Goal: Information Seeking & Learning: Learn about a topic

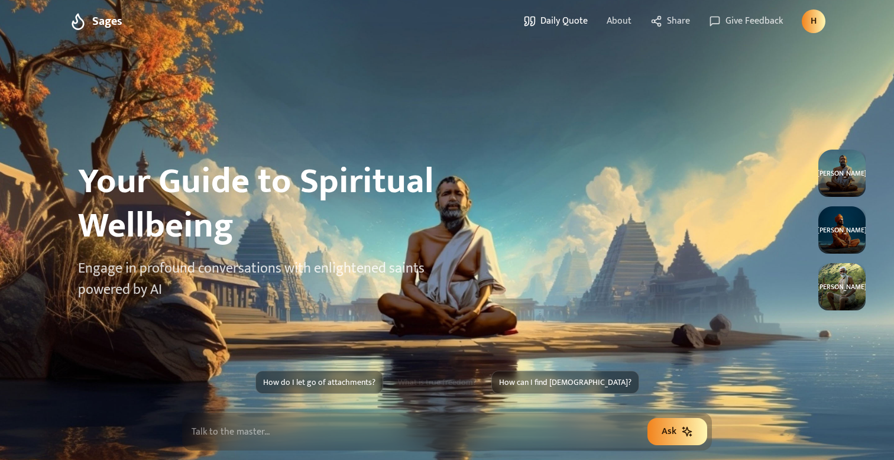
click at [570, 17] on span "Daily Quote" at bounding box center [564, 21] width 47 height 14
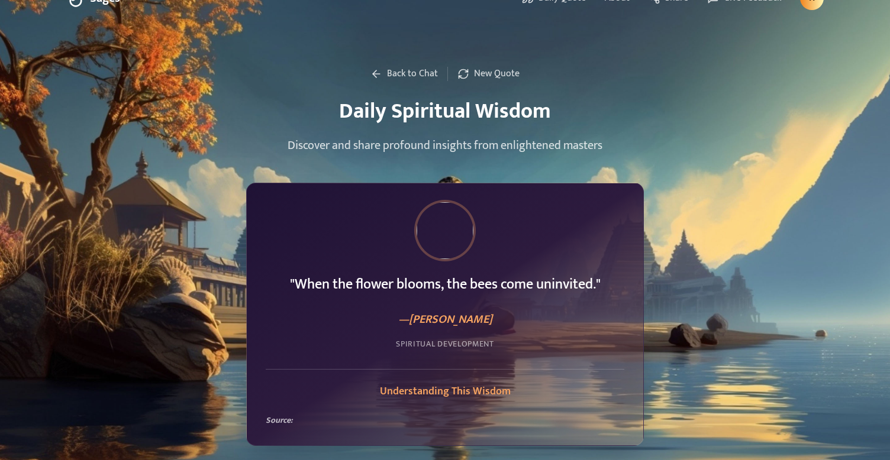
scroll to position [5, 0]
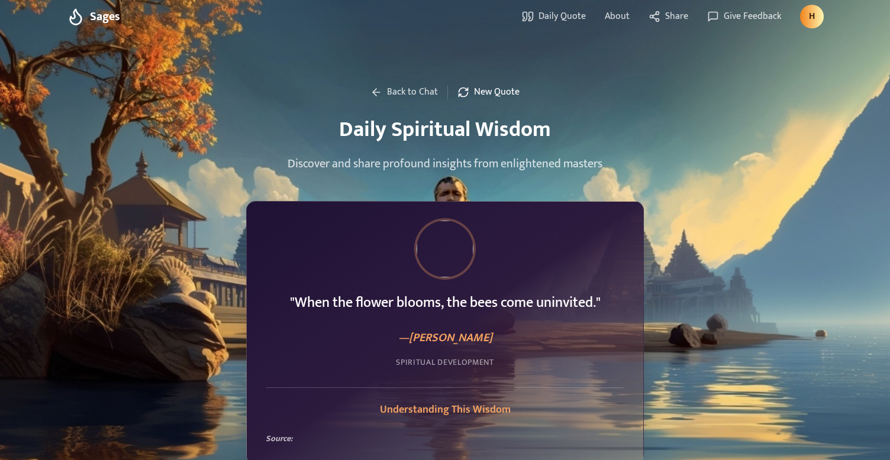
click at [509, 89] on span "New Quote" at bounding box center [497, 92] width 46 height 14
click at [501, 83] on div "Back to Chat New Quote Daily Spiritual Wisdom Discover and share profound insig…" at bounding box center [445, 344] width 890 height 612
click at [490, 98] on span "New Quote" at bounding box center [497, 92] width 46 height 14
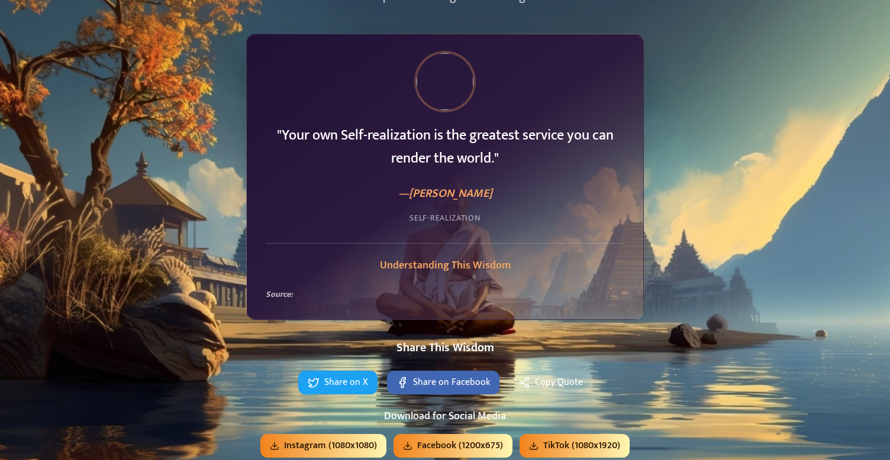
scroll to position [217, 0]
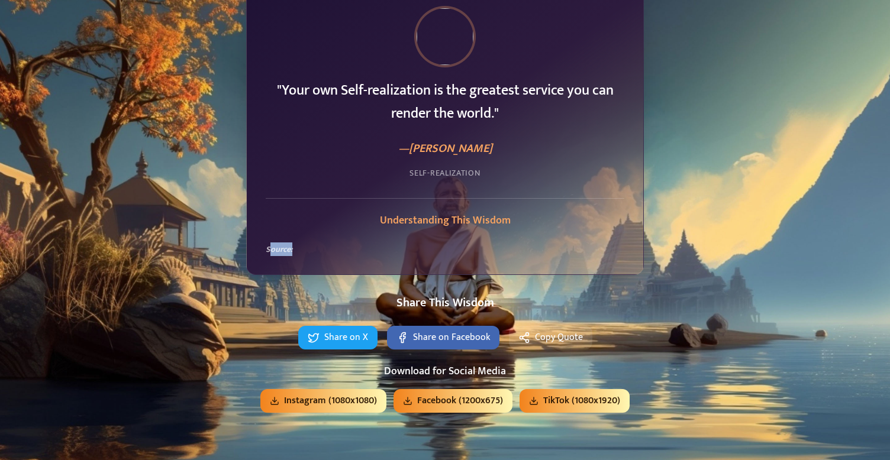
drag, startPoint x: 271, startPoint y: 245, endPoint x: 610, endPoint y: 246, distance: 339.5
click at [610, 246] on p "Source:" at bounding box center [445, 249] width 358 height 12
click at [605, 230] on div "Understanding This Wisdom Source:" at bounding box center [445, 234] width 358 height 43
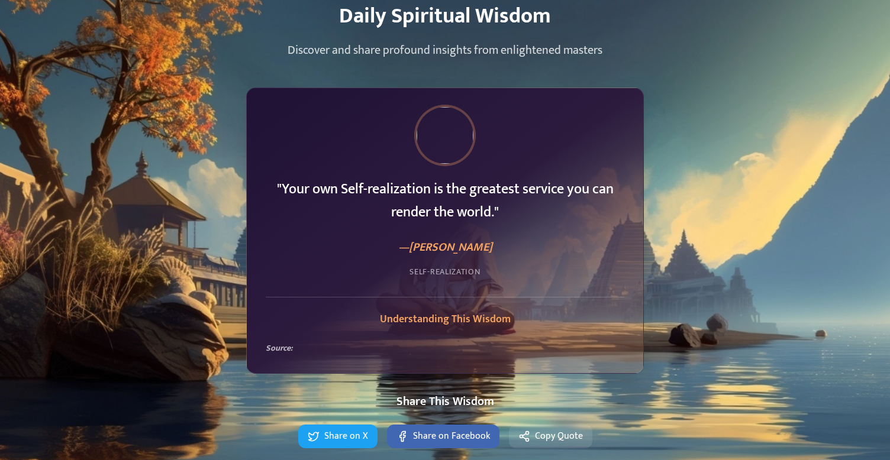
scroll to position [0, 0]
